Goal: Task Accomplishment & Management: Manage account settings

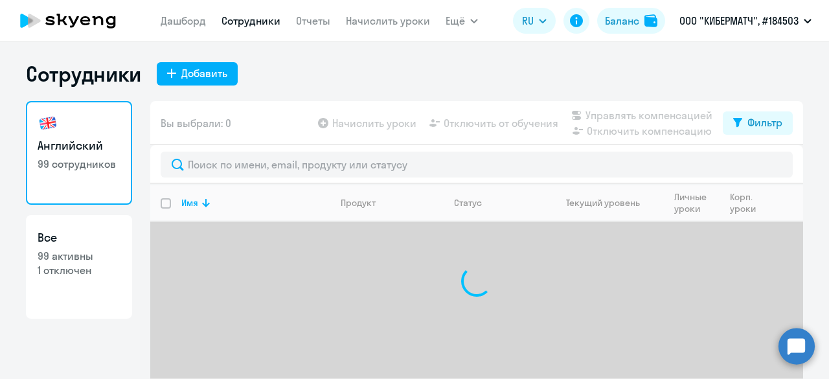
select select "30"
click at [358, 18] on link "Начислить уроки" at bounding box center [388, 20] width 84 height 13
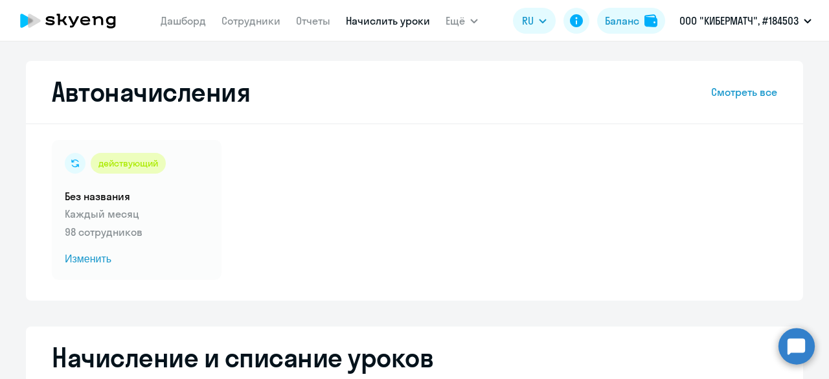
scroll to position [324, 0]
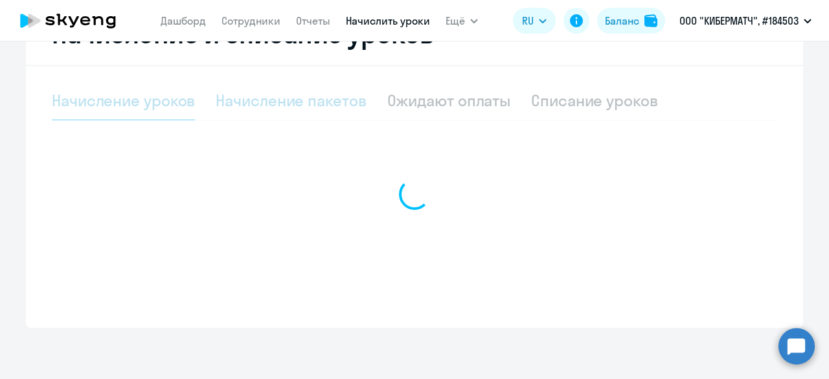
select select "10"
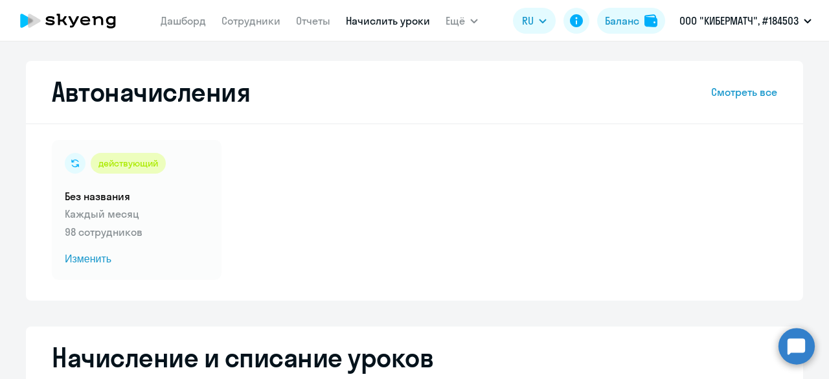
scroll to position [338, 0]
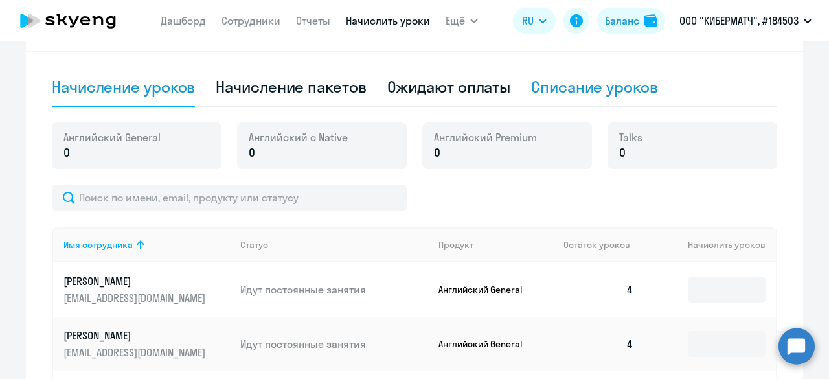
click at [589, 91] on div "Списание уроков" at bounding box center [594, 86] width 127 height 21
select select "10"
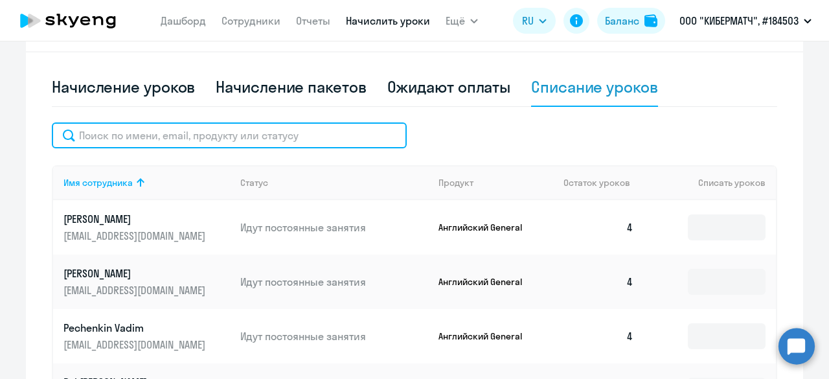
click at [238, 132] on input "text" at bounding box center [229, 135] width 355 height 26
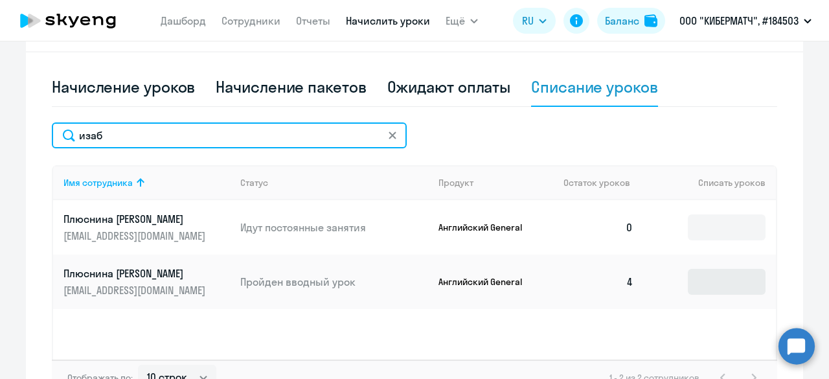
type input "изаб"
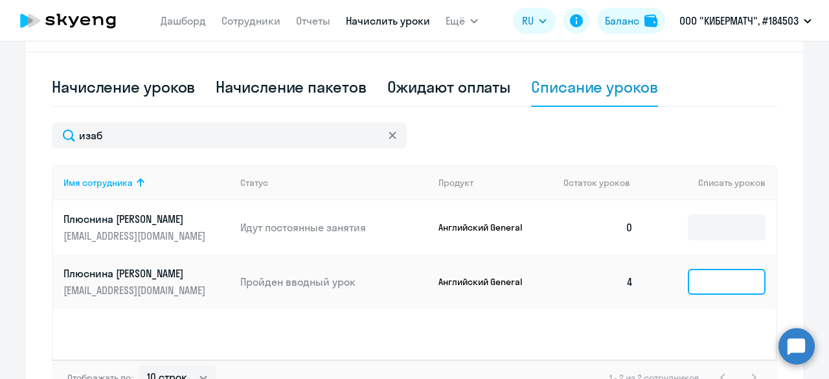
click at [715, 279] on input at bounding box center [727, 282] width 78 height 26
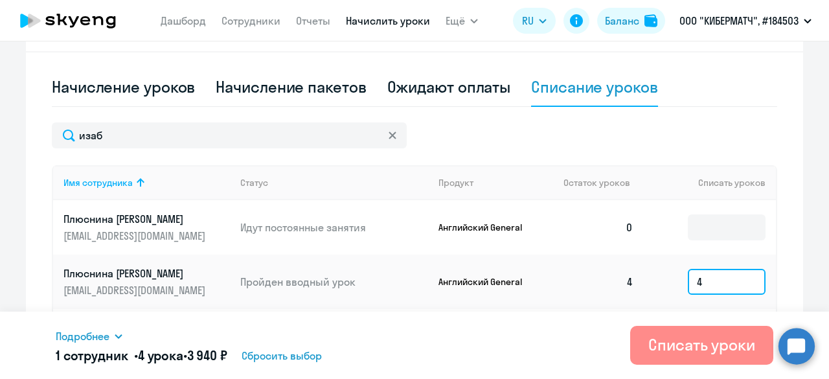
type input "4"
click at [670, 335] on div "Списать уроки" at bounding box center [702, 344] width 107 height 21
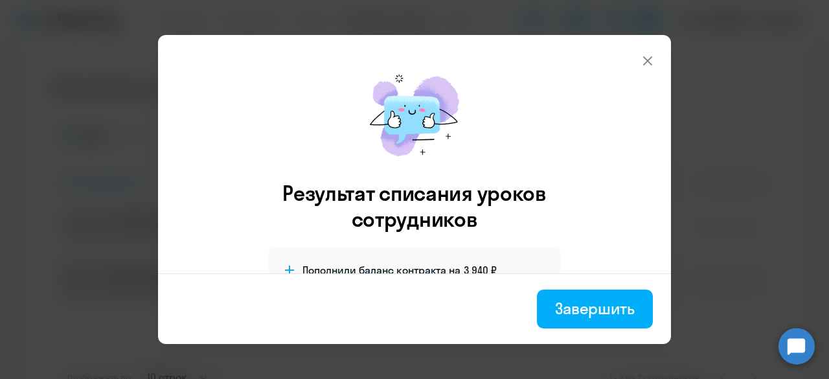
click at [656, 56] on button at bounding box center [648, 61] width 26 height 26
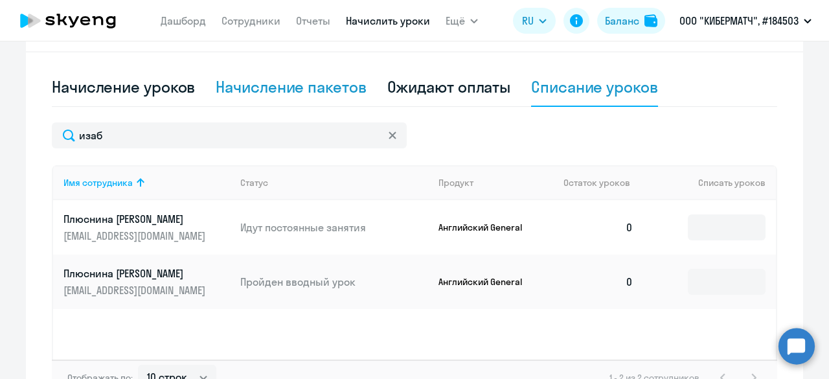
click at [274, 77] on div "Начисление пакетов" at bounding box center [291, 86] width 150 height 21
select select "10"
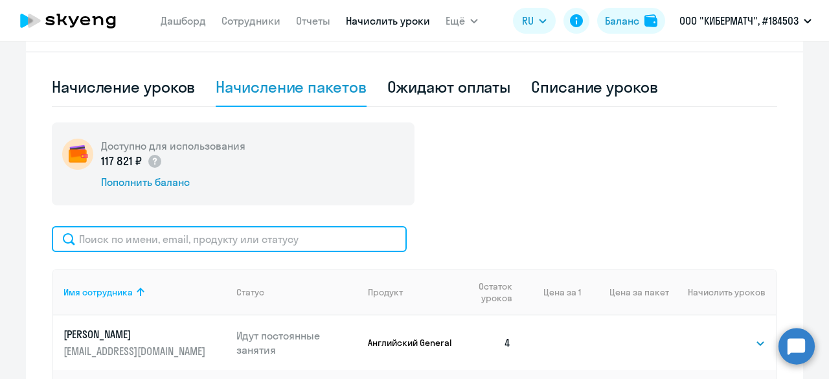
click at [262, 231] on input "text" at bounding box center [229, 239] width 355 height 26
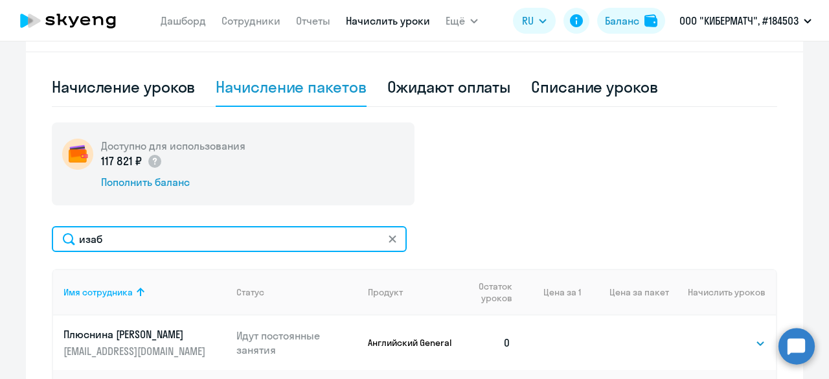
scroll to position [530, 0]
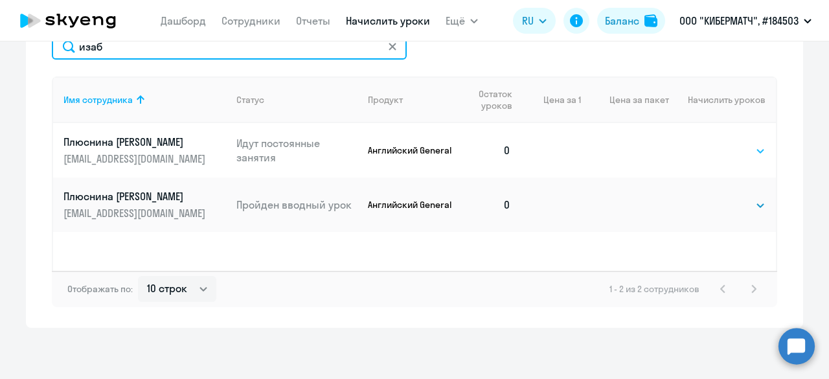
type input "изаб"
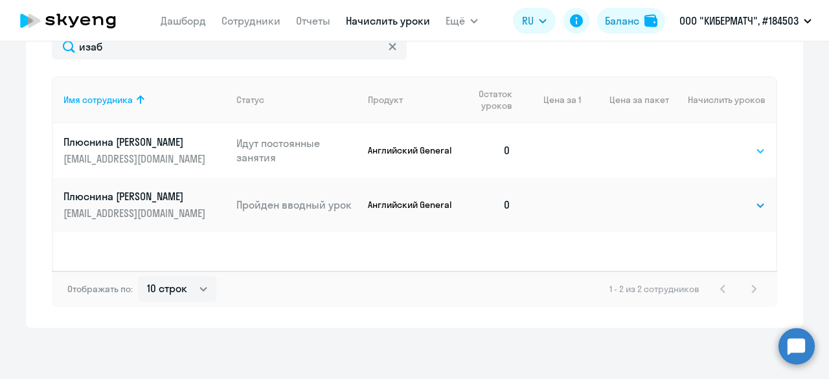
click at [749, 146] on select "Выбрать 4 8 16 32 64 96 128" at bounding box center [739, 151] width 53 height 16
select select "4"
click at [713, 143] on select "Выбрать 4 8 16 32 64 96 128" at bounding box center [739, 151] width 53 height 16
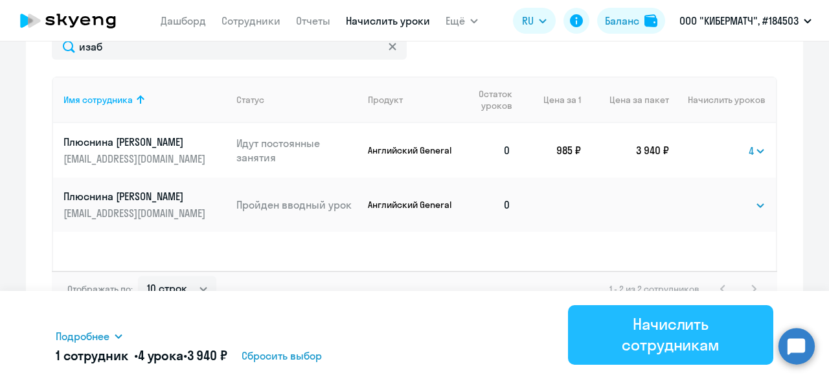
click at [658, 332] on div "Начислить сотрудникам" at bounding box center [670, 334] width 169 height 41
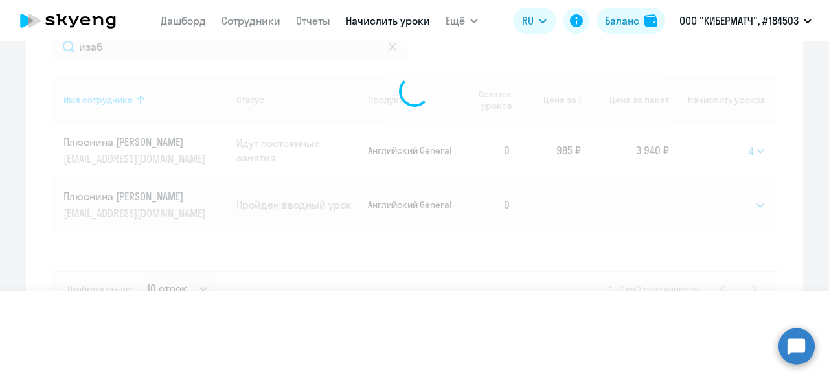
select select
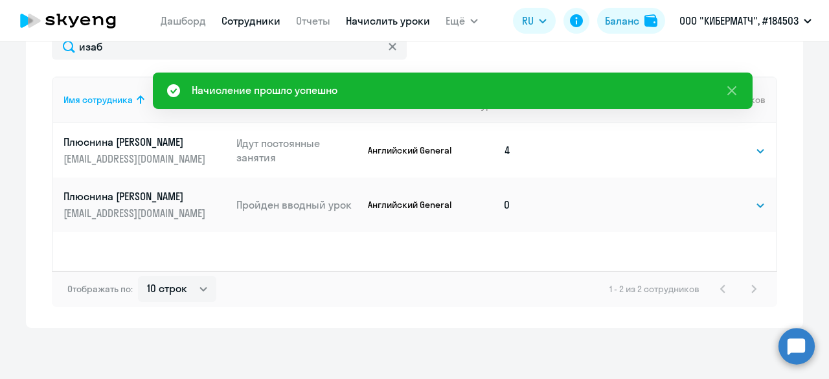
click at [252, 17] on link "Сотрудники" at bounding box center [251, 20] width 59 height 13
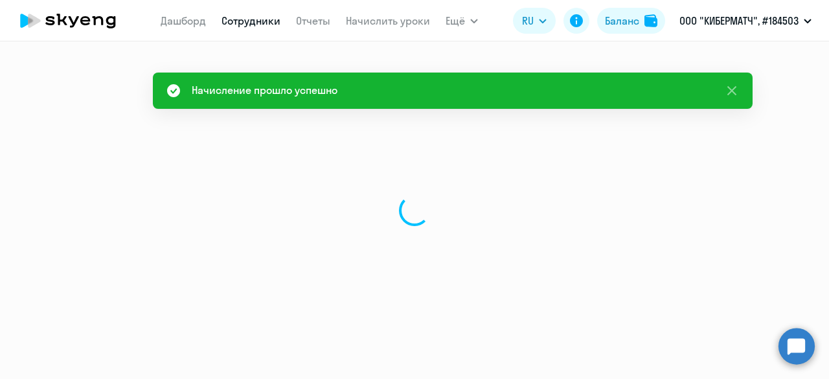
select select "30"
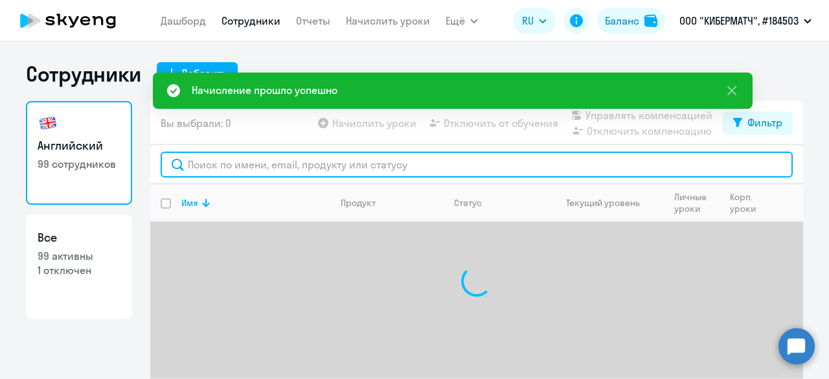
click at [285, 164] on input "text" at bounding box center [477, 165] width 632 height 26
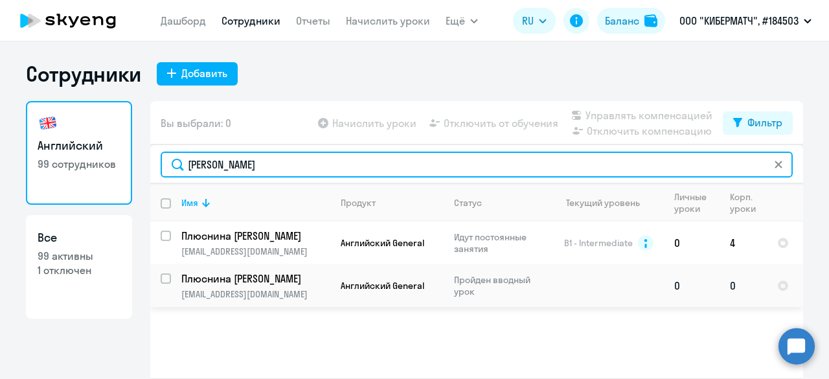
type input "плюснин"
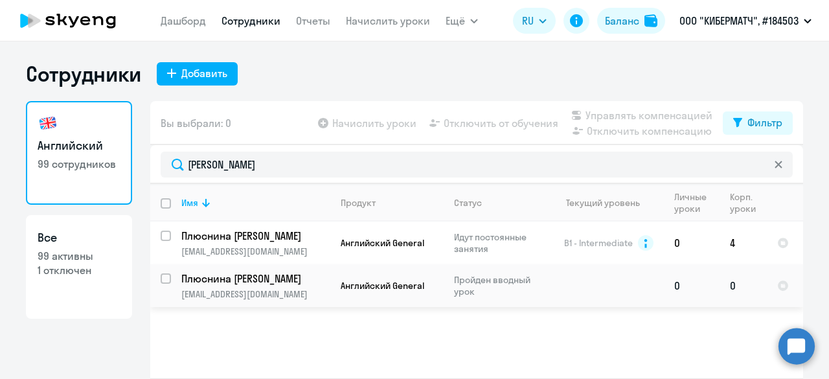
click at [163, 283] on input "select row 4099508" at bounding box center [174, 286] width 26 height 26
checkbox input "true"
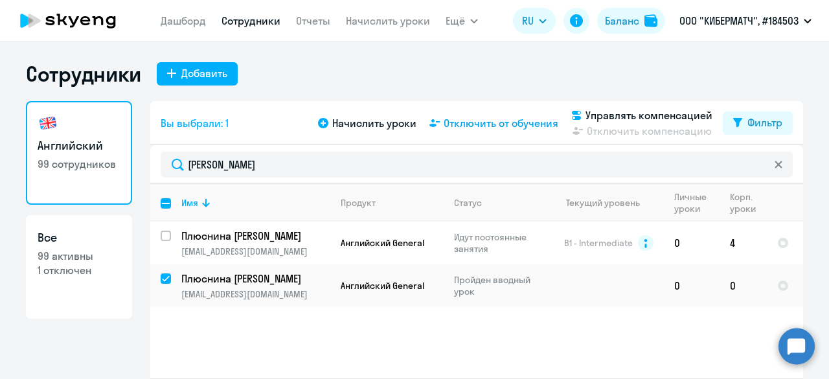
click at [501, 119] on span "Отключить от обучения" at bounding box center [501, 123] width 115 height 16
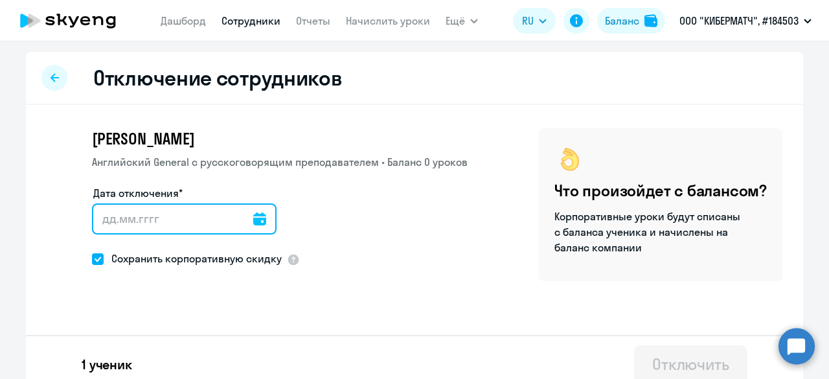
click at [104, 218] on input "Дата отключения*" at bounding box center [184, 218] width 185 height 31
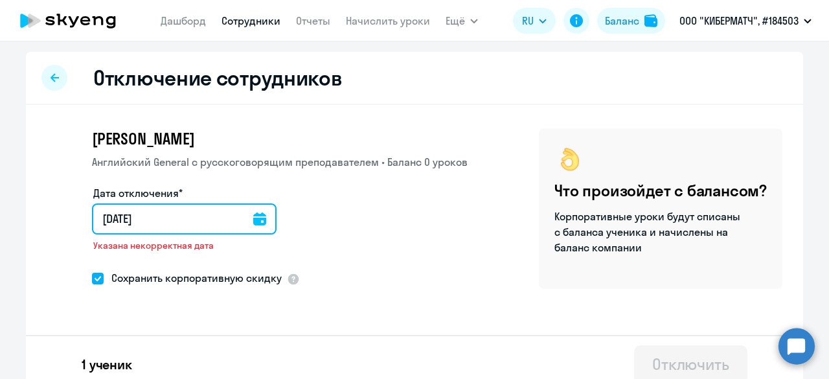
type input "[DATE]"
type input "9.10.2025"
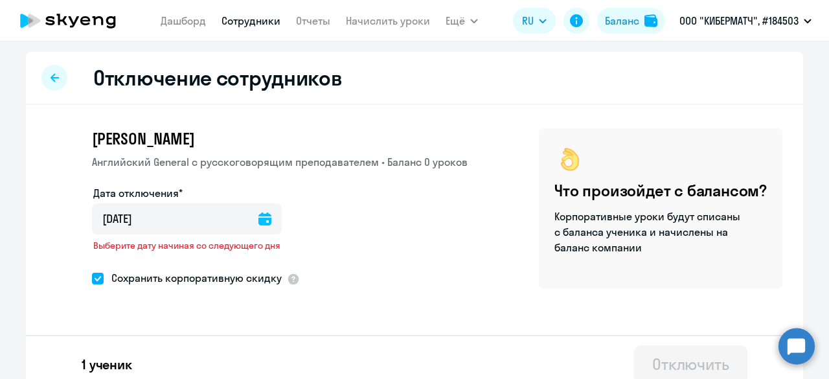
click at [265, 220] on icon at bounding box center [265, 219] width 13 height 13
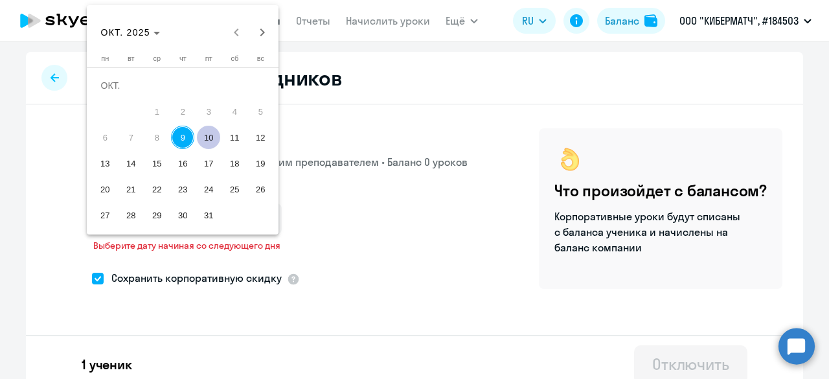
click at [209, 142] on span "10" at bounding box center [208, 137] width 23 height 23
type input "10.10.2025"
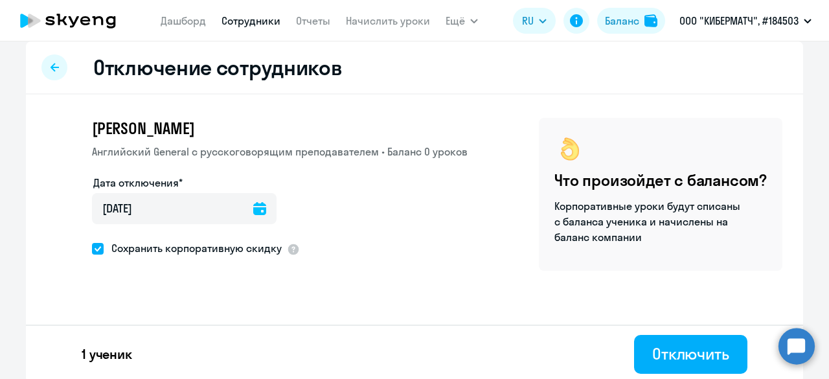
scroll to position [14, 0]
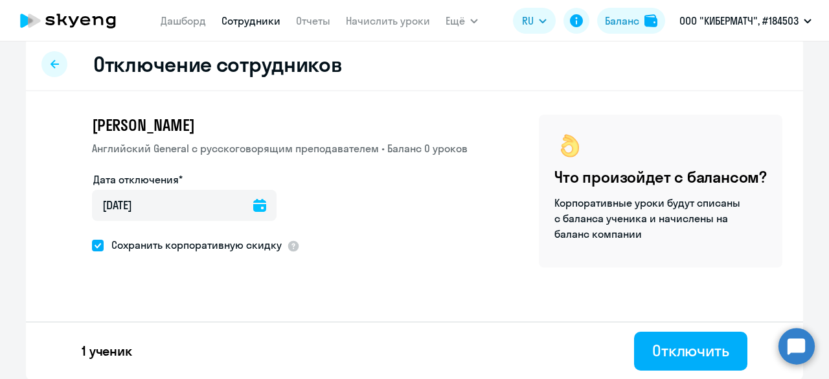
click at [104, 242] on span "Сохранить корпоративную скидку" at bounding box center [193, 245] width 178 height 16
click at [92, 245] on input "Сохранить корпоративную скидку" at bounding box center [91, 245] width 1 height 1
checkbox input "false"
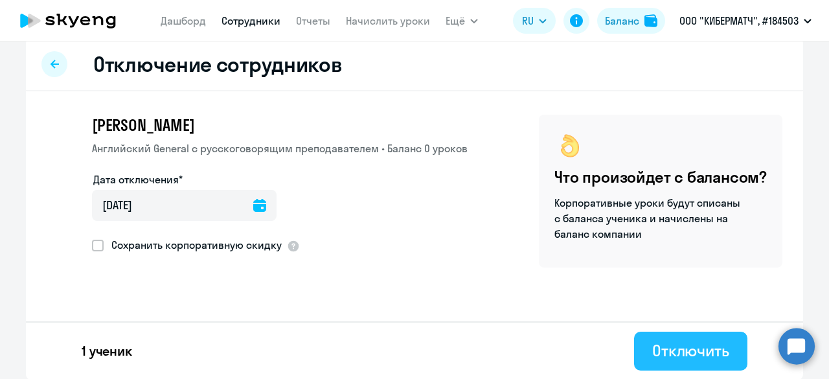
click at [714, 354] on div "Отключить" at bounding box center [691, 350] width 77 height 21
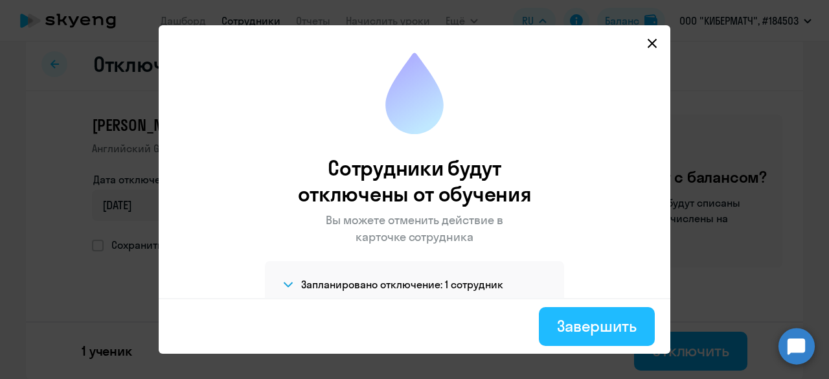
click at [595, 329] on div "Завершить" at bounding box center [597, 326] width 80 height 21
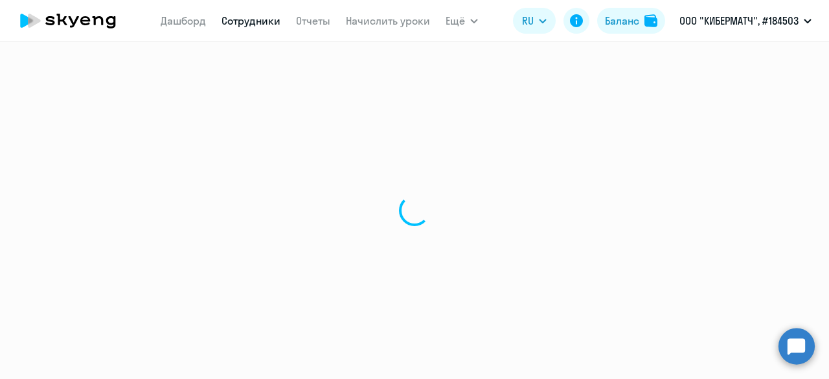
select select "30"
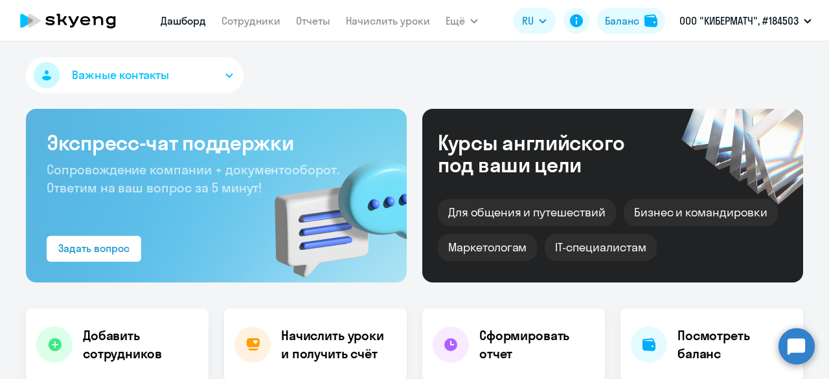
select select "30"
